Goal: Obtain resource: Download file/media

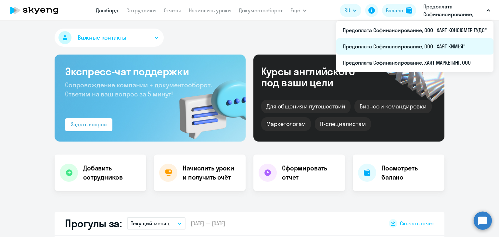
select select "30"
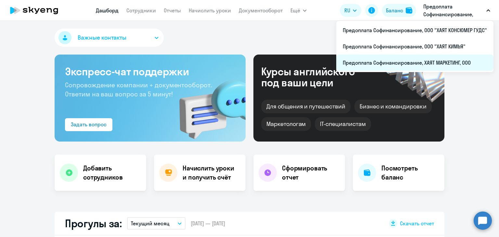
click at [431, 61] on li "Предоплата Софинансирование, ХАЯТ МАРКЕТИНГ, ООО" at bounding box center [414, 63] width 157 height 16
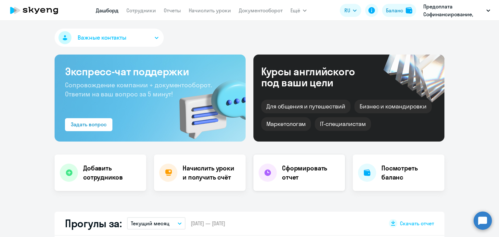
select select "30"
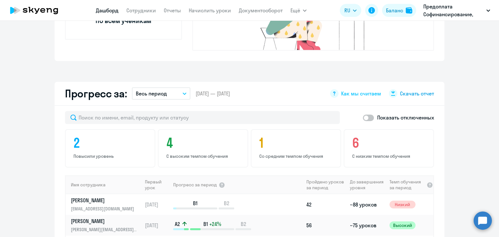
click at [405, 90] on span "Скачать отчет" at bounding box center [417, 93] width 34 height 7
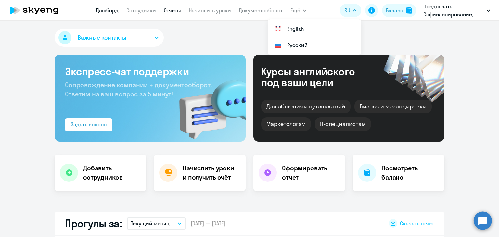
click at [172, 12] on link "Отчеты" at bounding box center [172, 10] width 17 height 6
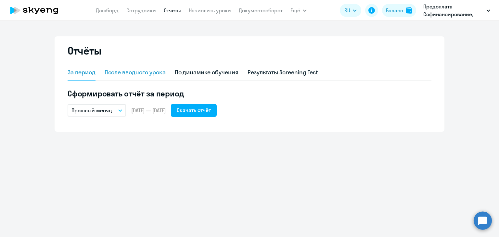
click at [145, 71] on div "После вводного урока" at bounding box center [135, 72] width 61 height 8
select select "10"
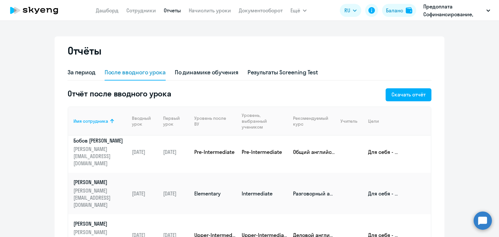
scroll to position [6, 0]
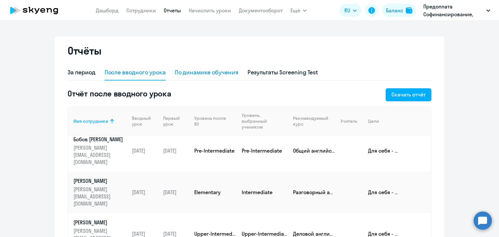
click at [204, 72] on div "По динамике обучения" at bounding box center [207, 72] width 64 height 8
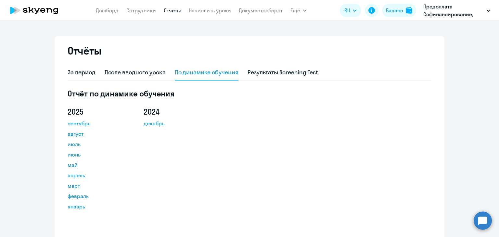
click at [77, 134] on link "август" at bounding box center [97, 134] width 58 height 8
